Goal: Task Accomplishment & Management: Use online tool/utility

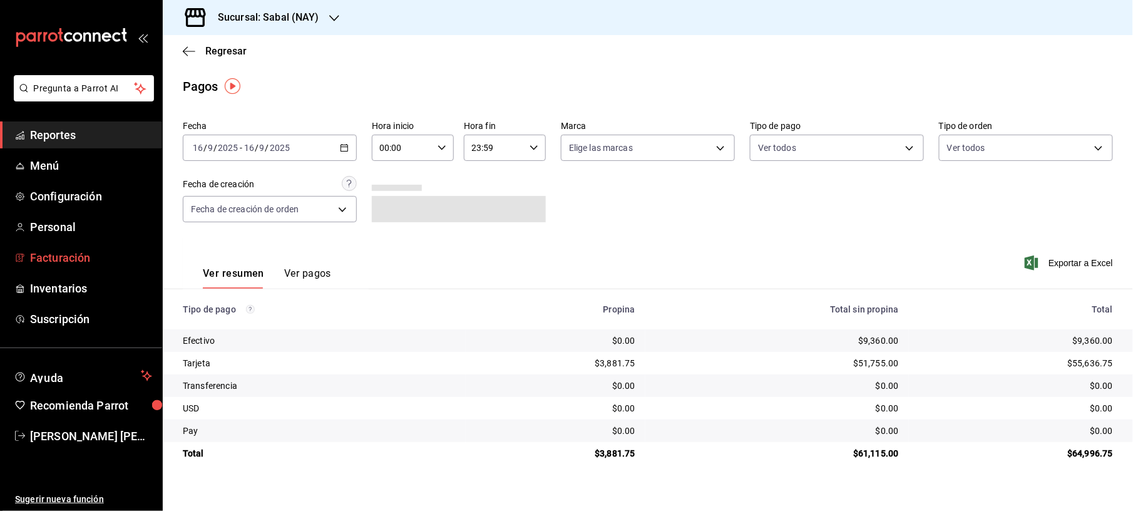
click at [85, 254] on span "Facturación" at bounding box center [91, 257] width 122 height 17
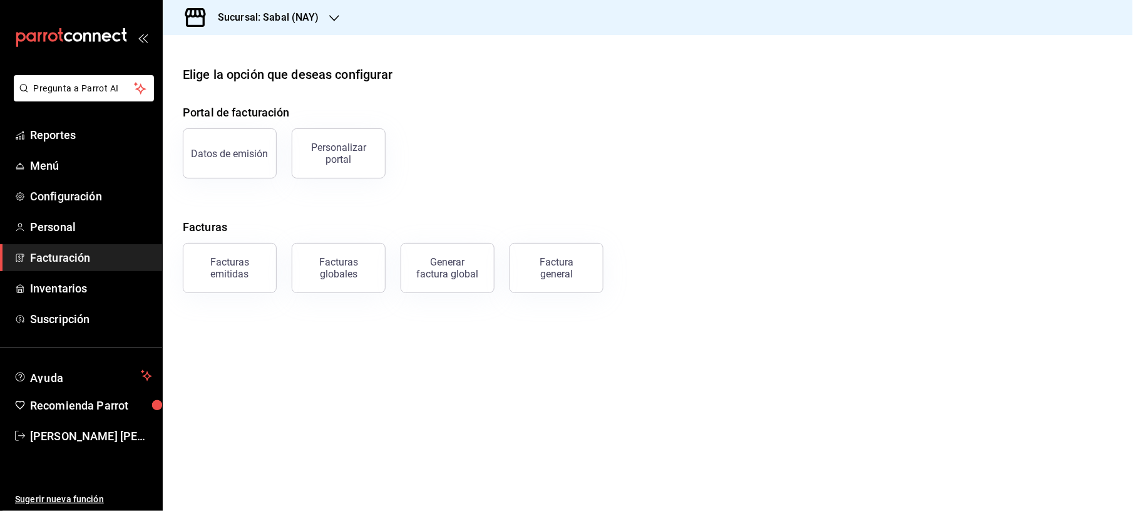
click at [219, 256] on button "Facturas emitidas" at bounding box center [230, 268] width 94 height 50
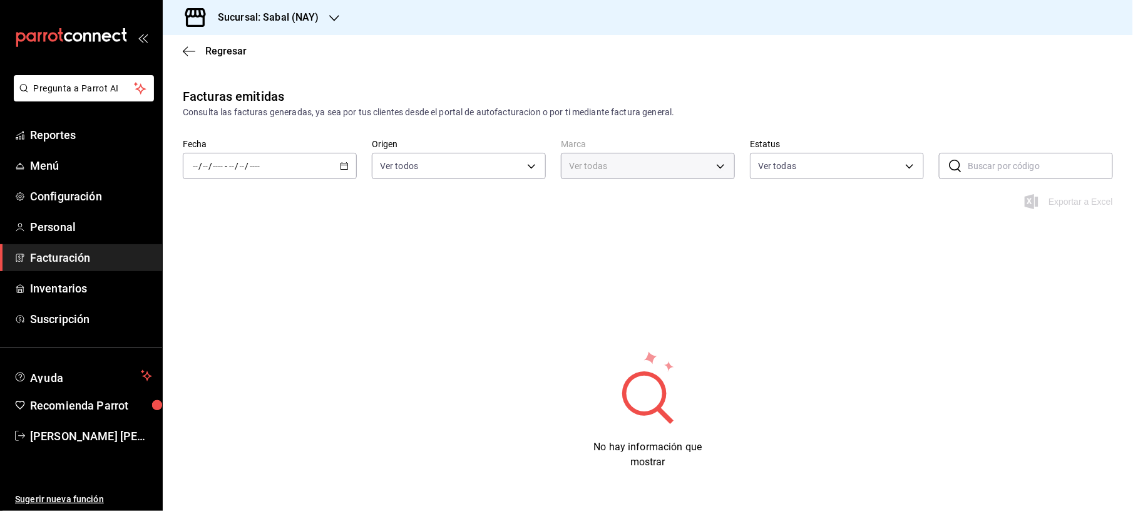
type input "7bb9fc4a-963e-4e00-9402-9ac56289446f"
click at [340, 165] on icon "button" at bounding box center [344, 166] width 9 height 9
click at [222, 287] on span "Mes actual" at bounding box center [241, 288] width 97 height 13
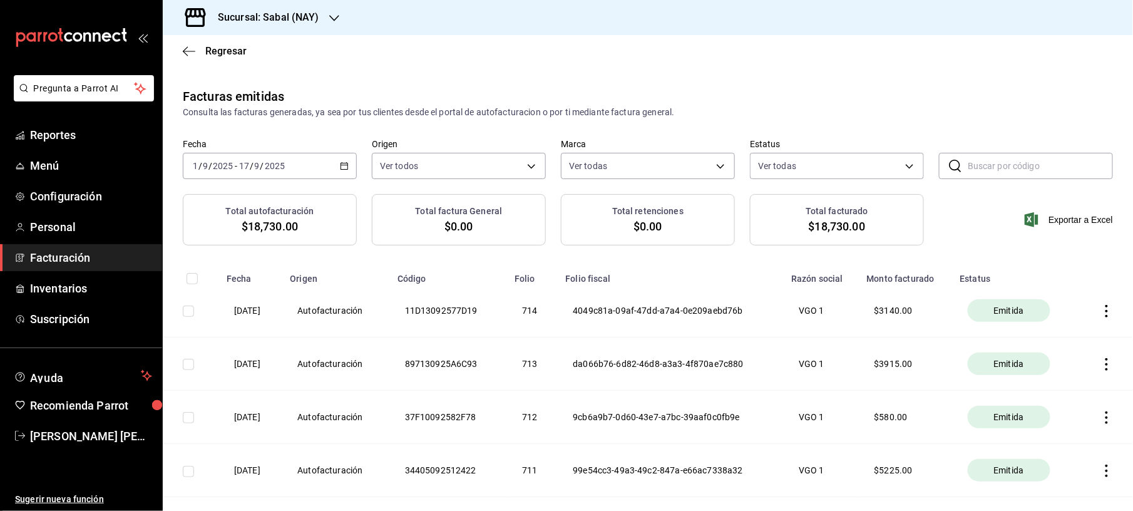
click at [326, 25] on div "Sucursal: Sabal (NAY)" at bounding box center [259, 17] width 172 height 35
click at [289, 93] on div "Flamingos Golf" at bounding box center [257, 82] width 188 height 28
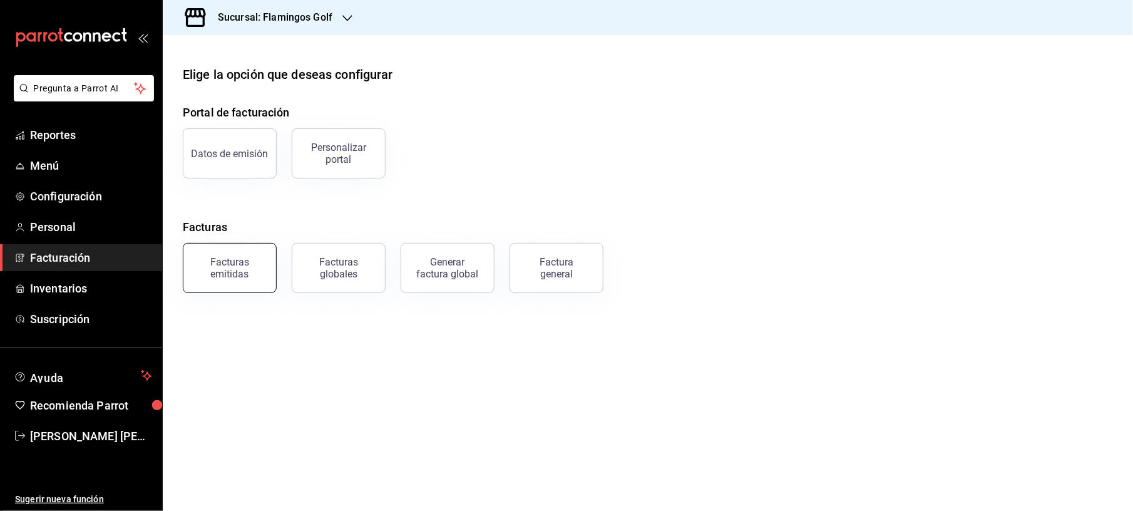
click at [240, 265] on div "Facturas emitidas" at bounding box center [230, 268] width 78 height 24
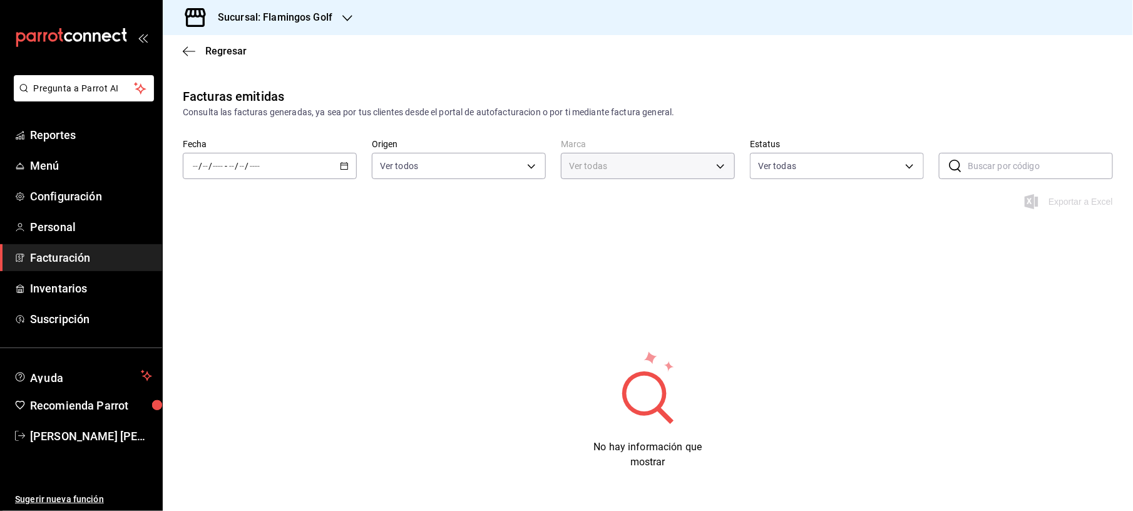
type input "fcb6ad62-2d7c-4c8d-a7b9-f3ea60482d45"
click at [340, 168] on icon "button" at bounding box center [344, 166] width 9 height 9
click at [236, 288] on span "Mes actual" at bounding box center [241, 288] width 97 height 13
click at [80, 130] on span "Reportes" at bounding box center [91, 134] width 122 height 17
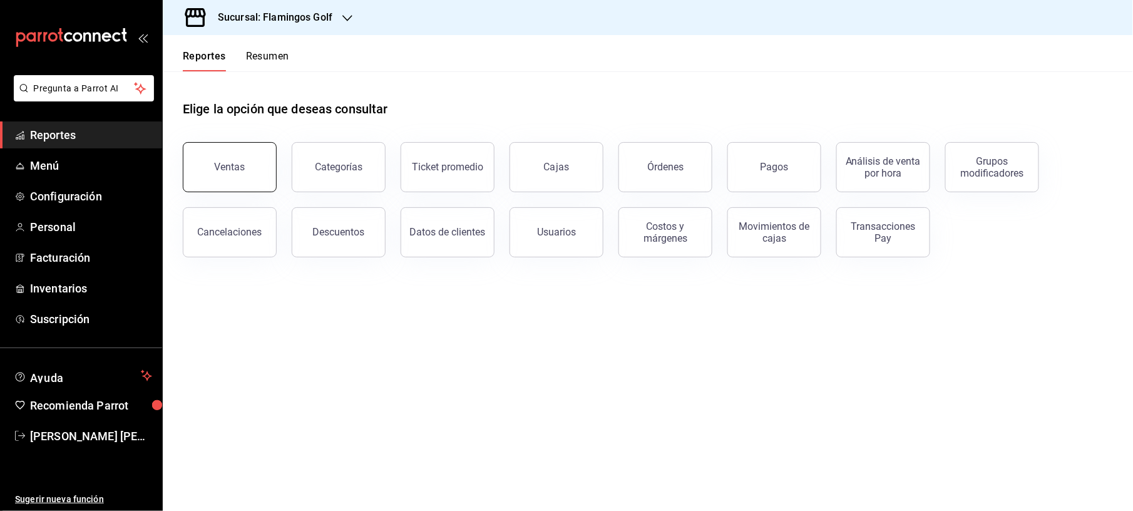
click at [254, 162] on button "Ventas" at bounding box center [230, 167] width 94 height 50
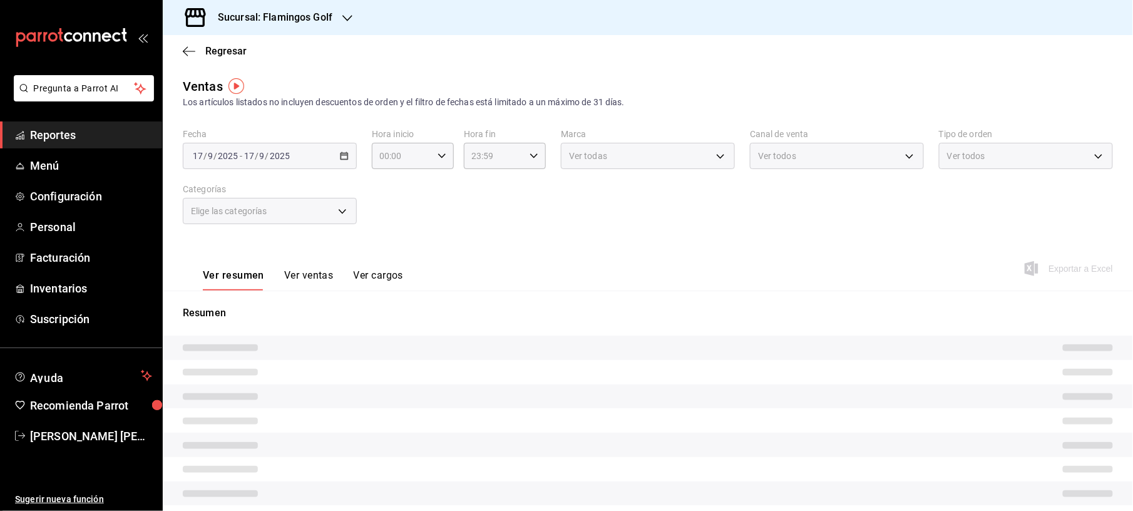
click at [341, 149] on div "[DATE] [DATE] - [DATE] [DATE]" at bounding box center [270, 156] width 174 height 26
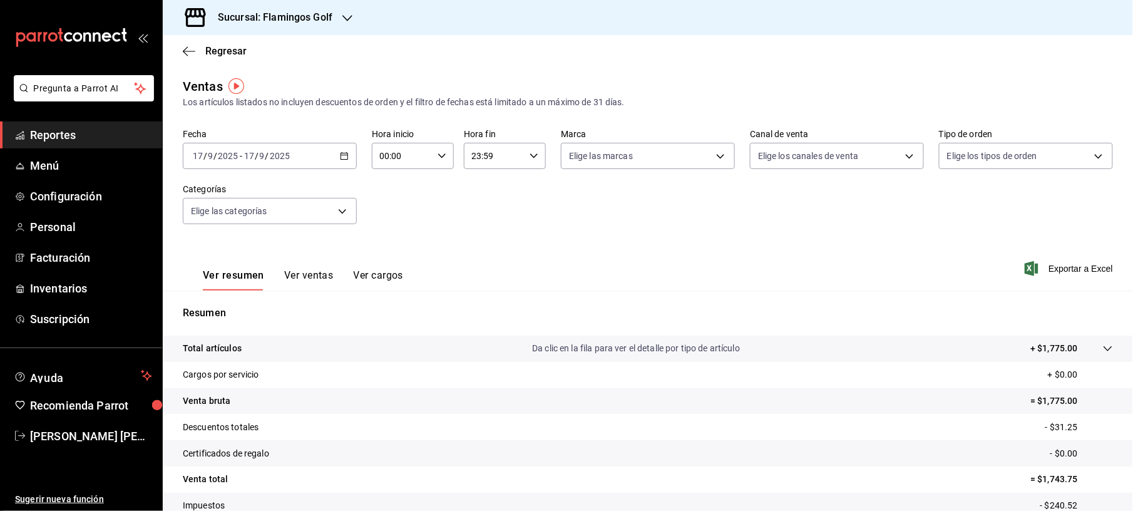
click at [336, 155] on div "[DATE] [DATE] - [DATE] [DATE]" at bounding box center [270, 156] width 174 height 26
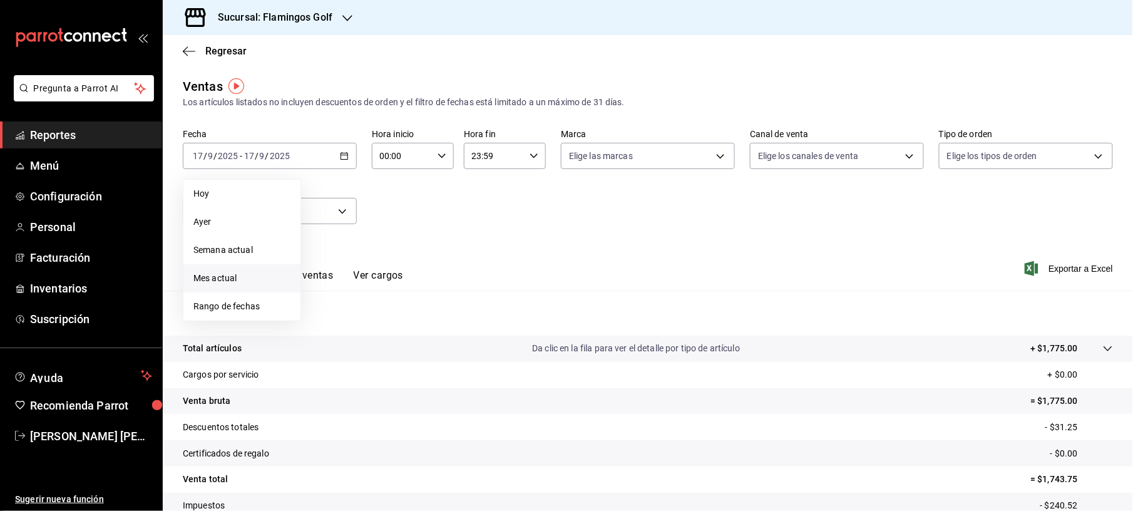
click at [209, 279] on span "Mes actual" at bounding box center [241, 278] width 97 height 13
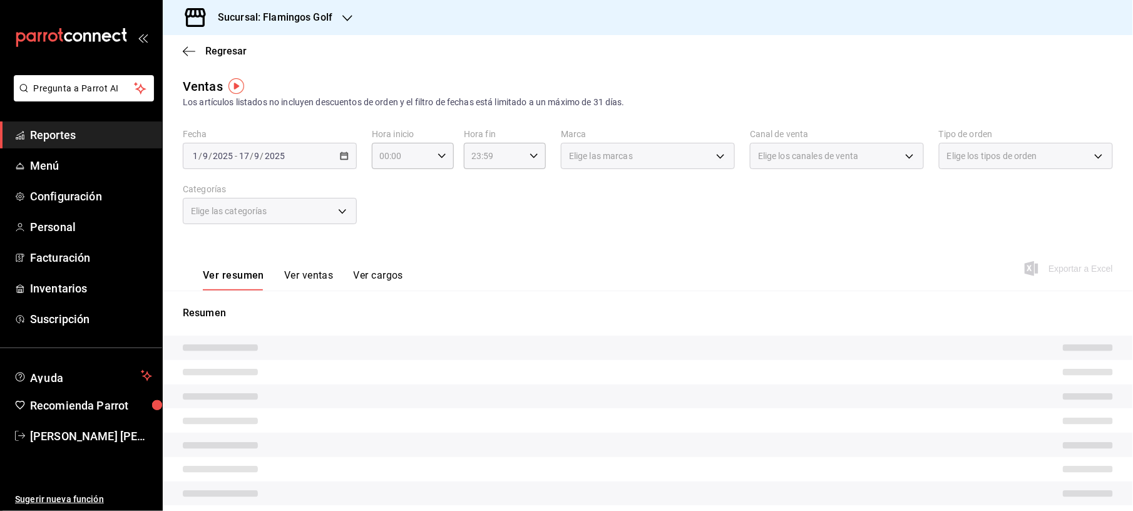
click at [323, 153] on div "[DATE] [DATE] - [DATE] [DATE]" at bounding box center [270, 156] width 174 height 26
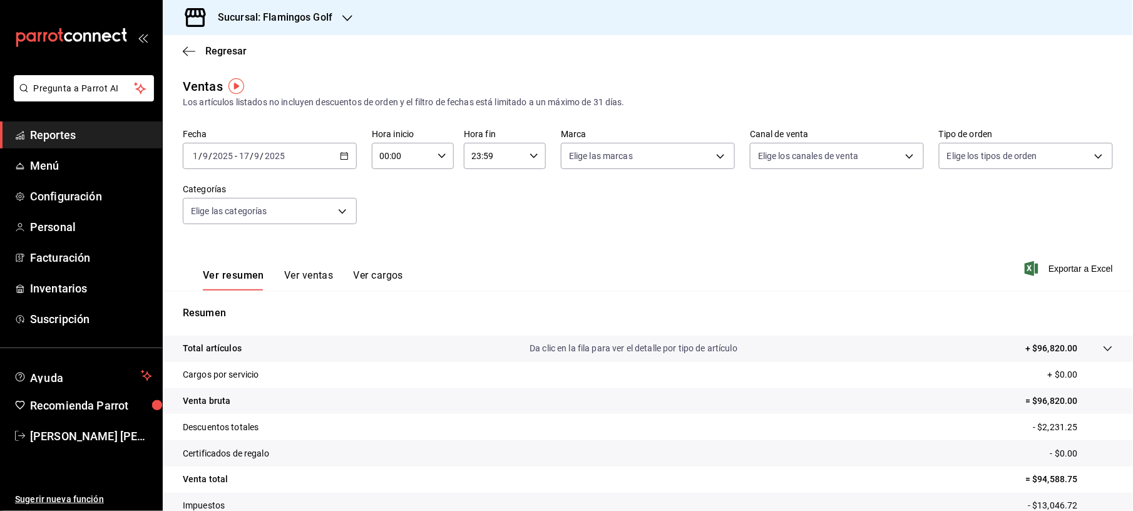
click at [343, 158] on icon "button" at bounding box center [344, 155] width 9 height 9
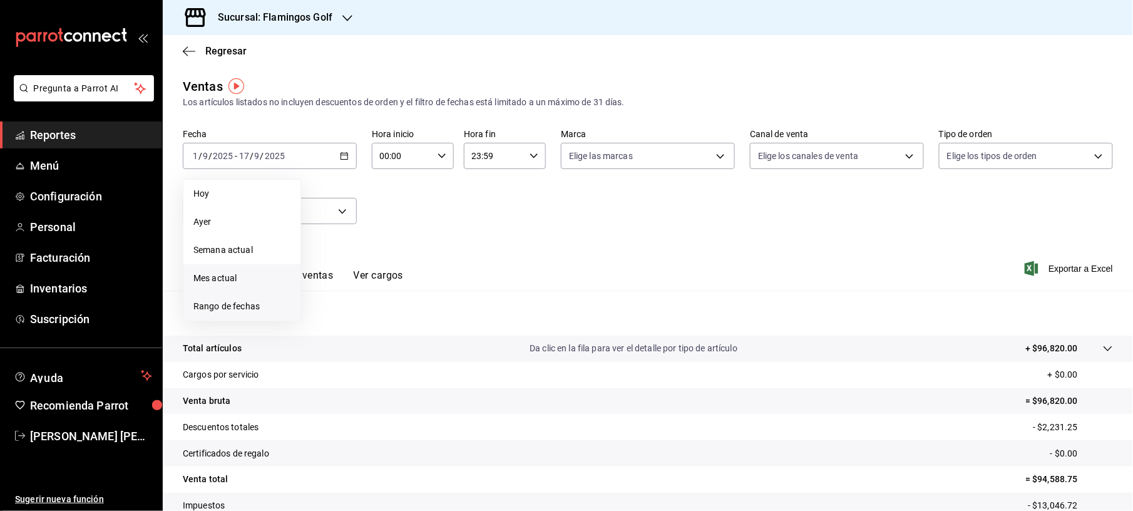
click at [213, 302] on span "Rango de fechas" at bounding box center [241, 306] width 97 height 13
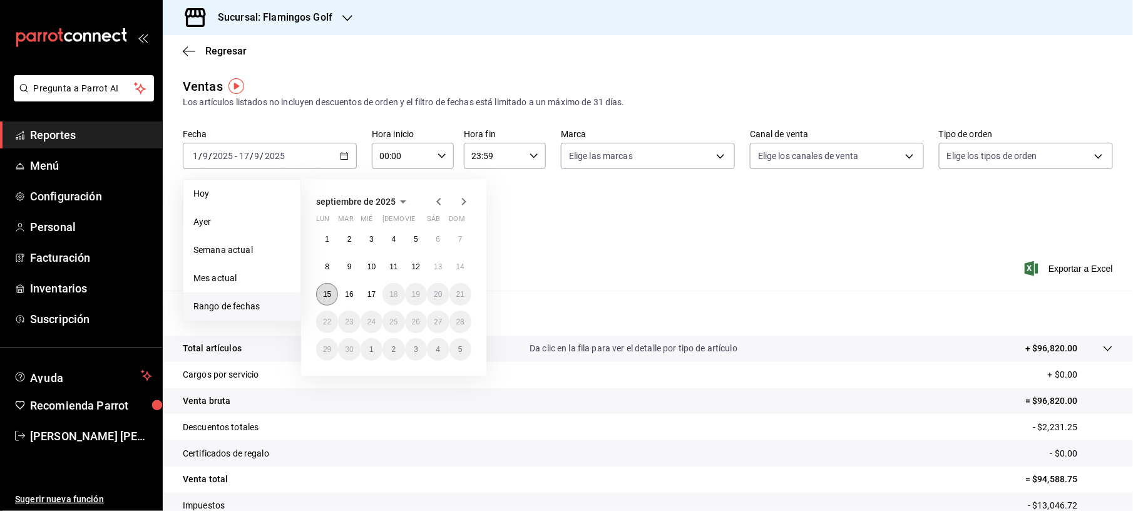
click at [332, 295] on button "15" at bounding box center [327, 294] width 22 height 23
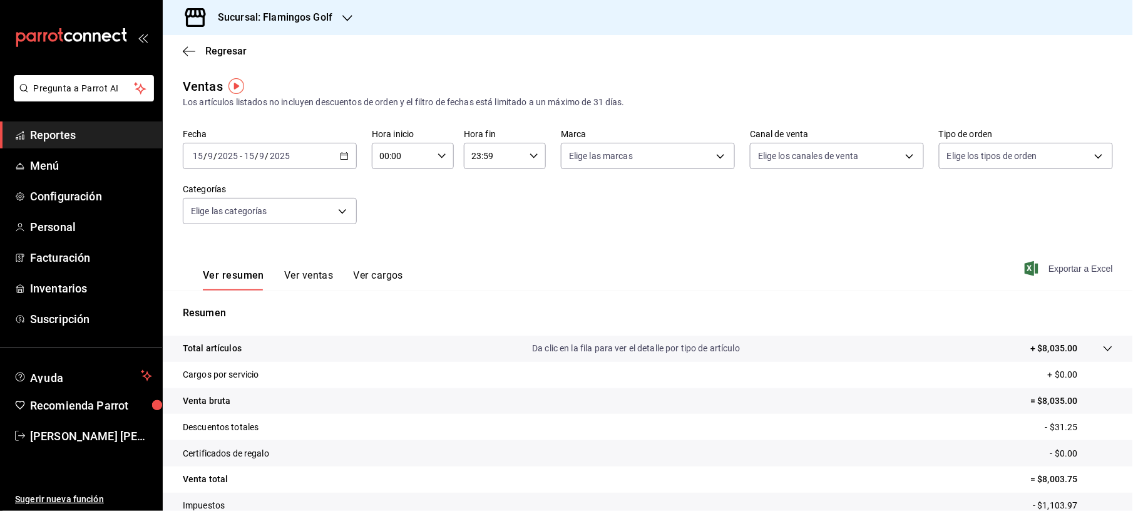
click at [1064, 269] on span "Exportar a Excel" at bounding box center [1070, 268] width 86 height 15
click at [196, 50] on span "Regresar" at bounding box center [215, 51] width 64 height 12
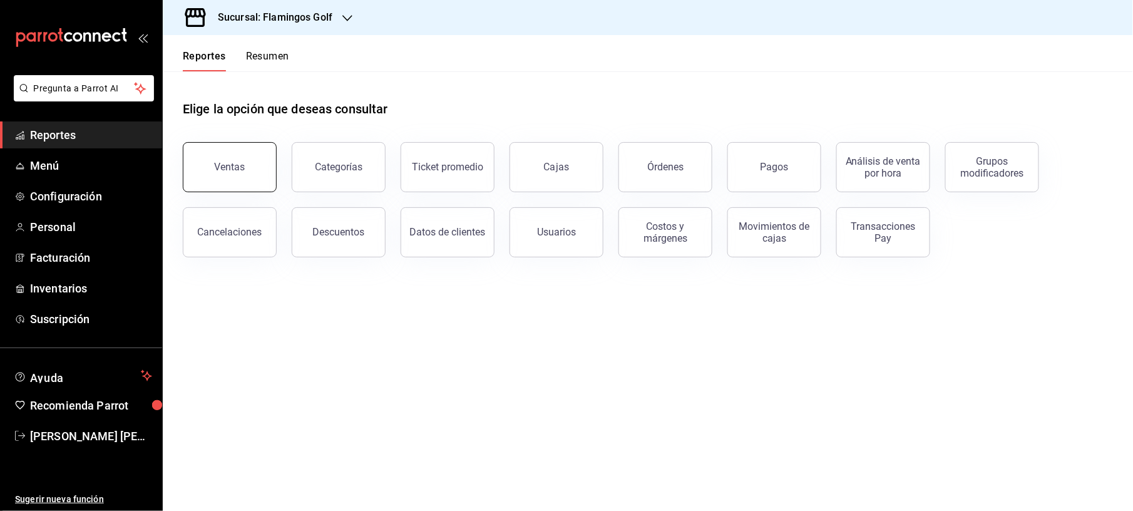
click at [251, 163] on button "Ventas" at bounding box center [230, 167] width 94 height 50
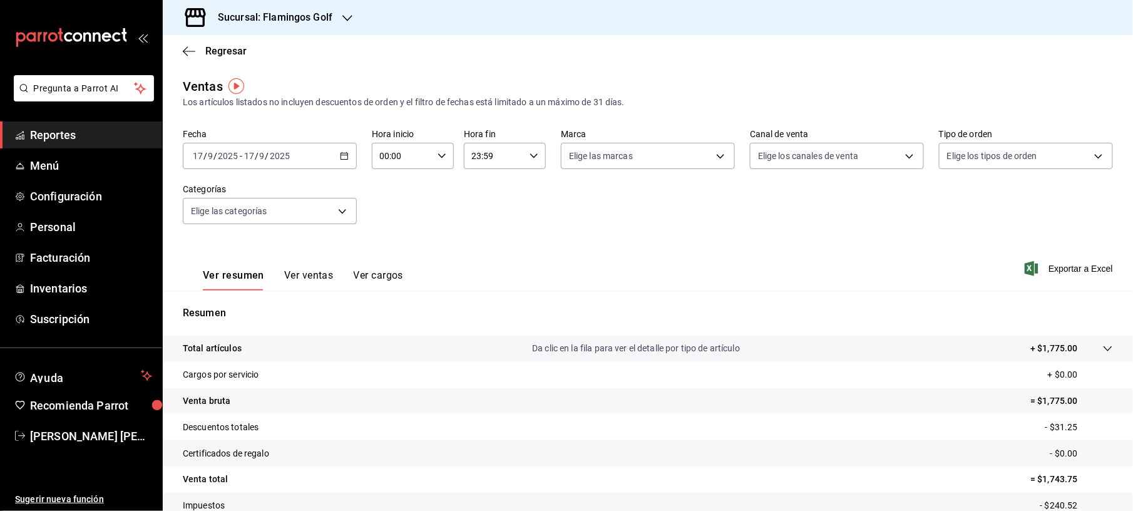
click at [342, 158] on icon "button" at bounding box center [344, 155] width 9 height 9
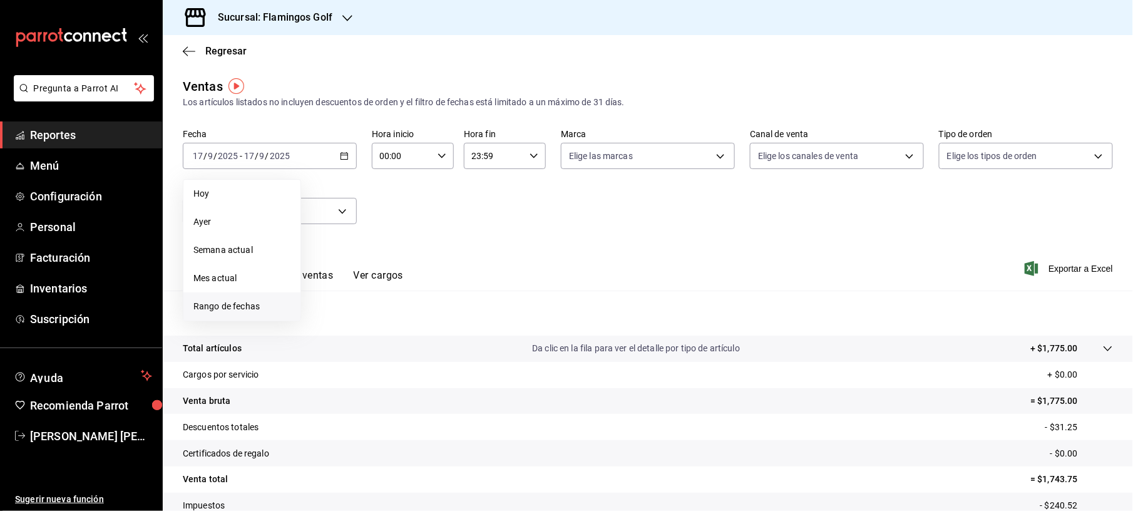
click at [219, 300] on span "Rango de fechas" at bounding box center [241, 306] width 97 height 13
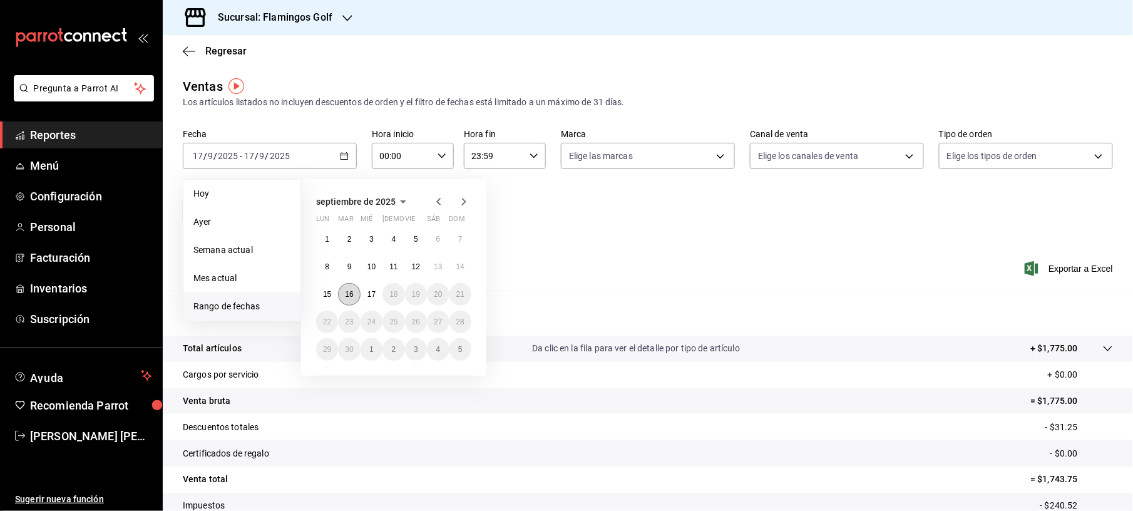
click at [352, 293] on abbr "16" at bounding box center [349, 294] width 8 height 9
click at [352, 292] on abbr "16" at bounding box center [349, 294] width 8 height 9
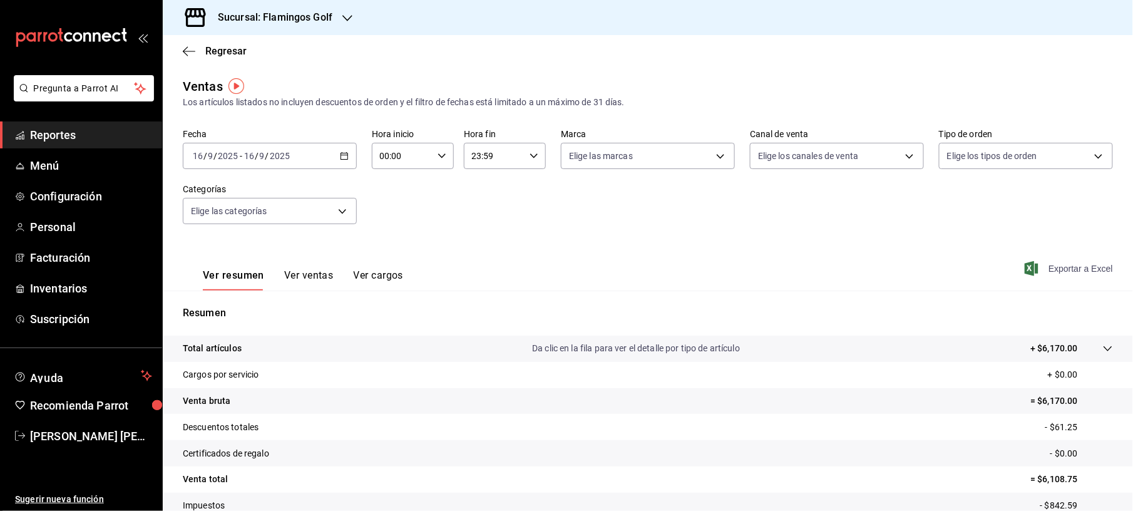
click at [1067, 261] on span "Exportar a Excel" at bounding box center [1070, 268] width 86 height 15
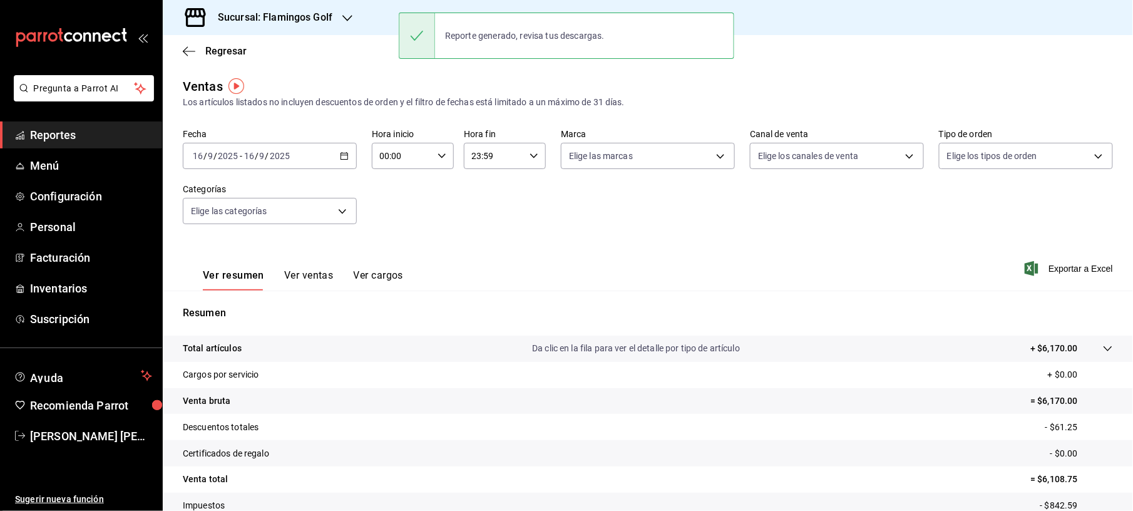
click at [216, 43] on div "Regresar" at bounding box center [648, 51] width 970 height 32
click at [215, 53] on span "Regresar" at bounding box center [225, 51] width 41 height 12
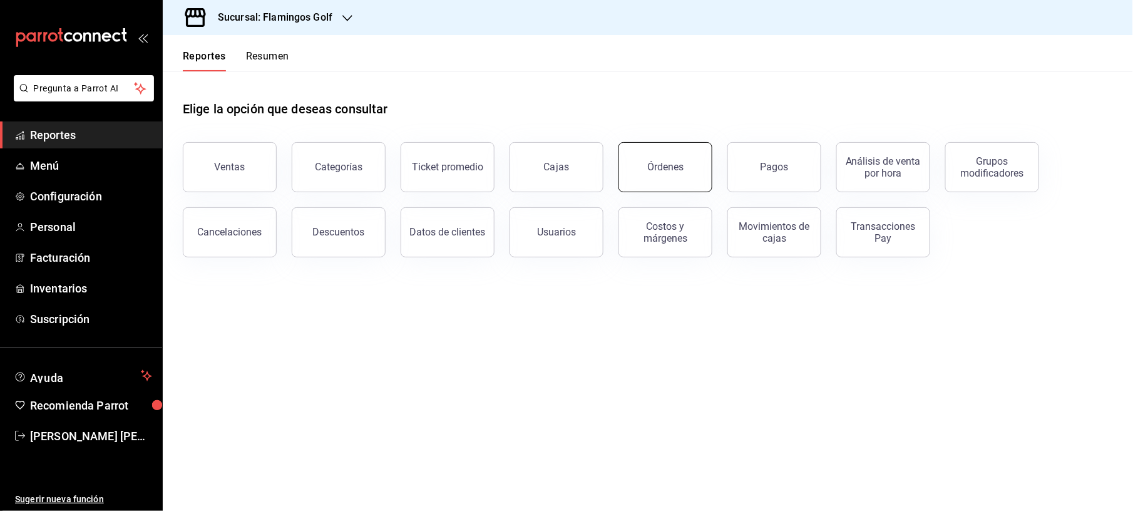
click at [659, 170] on div "Órdenes" at bounding box center [665, 167] width 36 height 12
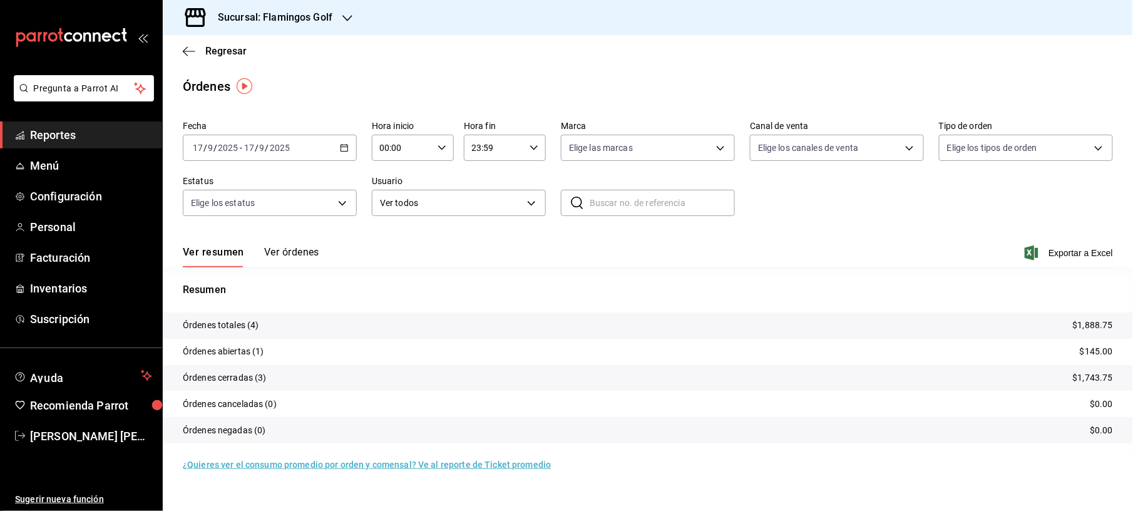
click at [344, 146] on \(Stroke\) "button" at bounding box center [344, 146] width 7 height 1
click at [213, 322] on span "Rango de fechas" at bounding box center [241, 326] width 97 height 13
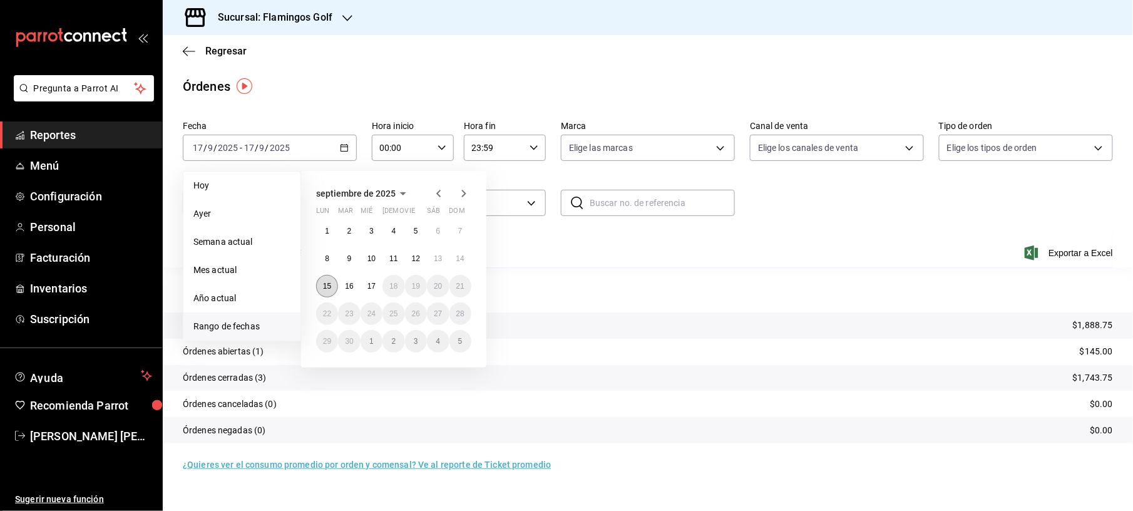
click at [332, 290] on button "15" at bounding box center [327, 286] width 22 height 23
click at [332, 289] on button "15" at bounding box center [327, 286] width 22 height 23
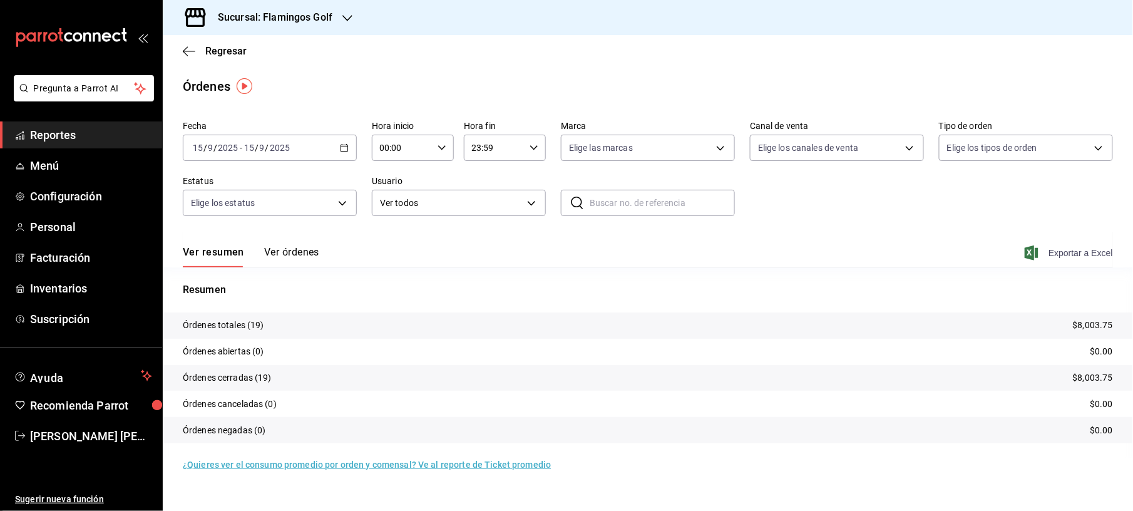
click at [1095, 254] on span "Exportar a Excel" at bounding box center [1070, 252] width 86 height 15
